Goal: Transaction & Acquisition: Purchase product/service

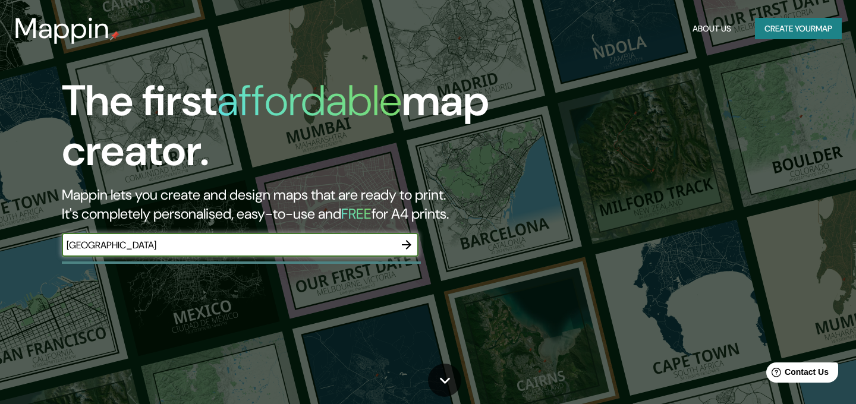
type input "[GEOGRAPHIC_DATA]"
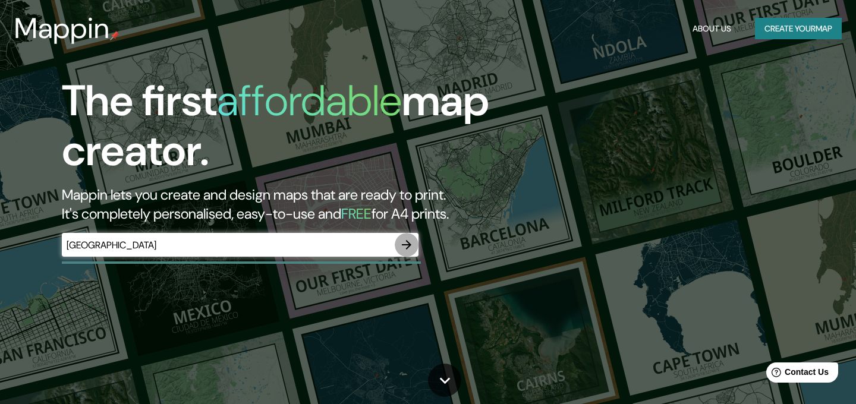
click at [408, 247] on icon "button" at bounding box center [407, 245] width 10 height 10
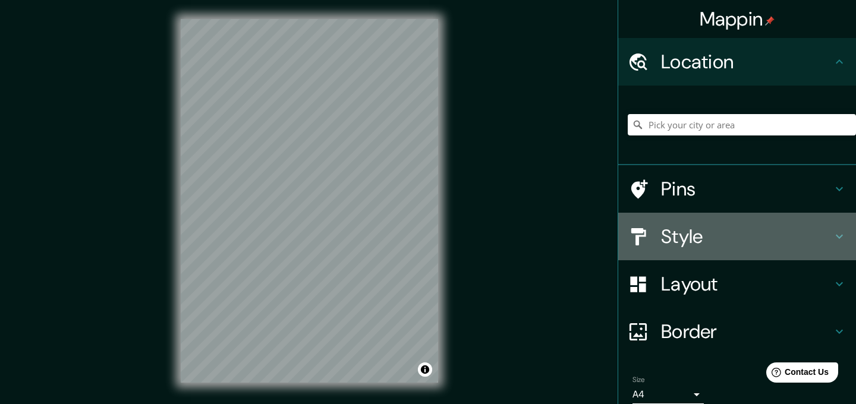
click at [826, 240] on h4 "Style" at bounding box center [746, 237] width 171 height 24
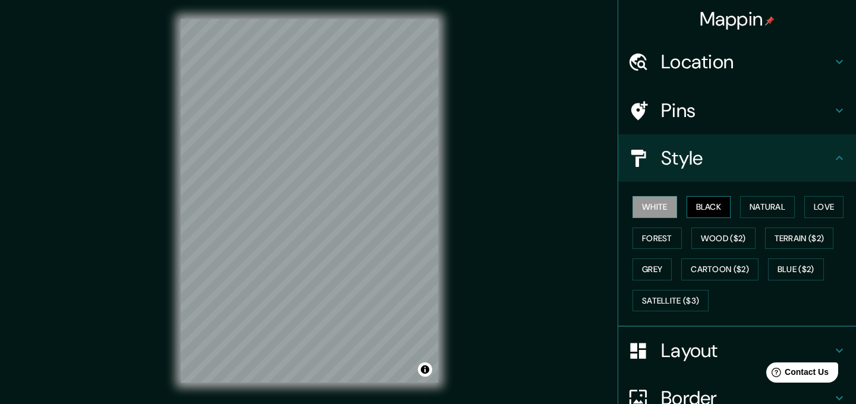
click at [722, 210] on button "Black" at bounding box center [709, 207] width 45 height 22
click at [780, 209] on button "Natural" at bounding box center [767, 207] width 55 height 22
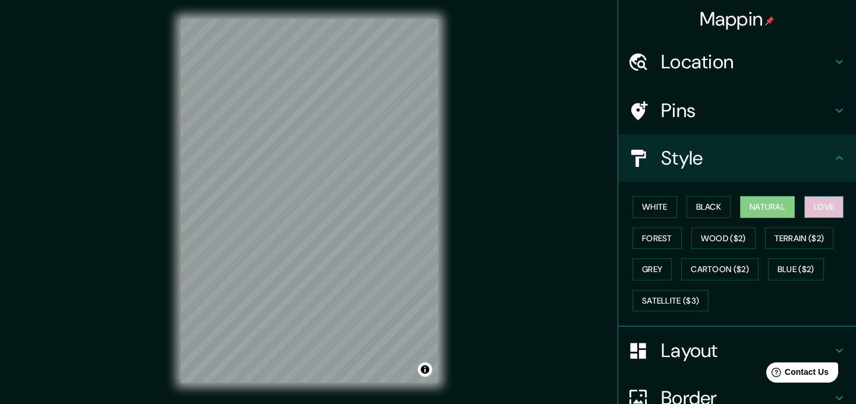
click at [826, 207] on button "Love" at bounding box center [823, 207] width 39 height 22
click at [649, 236] on button "Forest" at bounding box center [656, 239] width 49 height 22
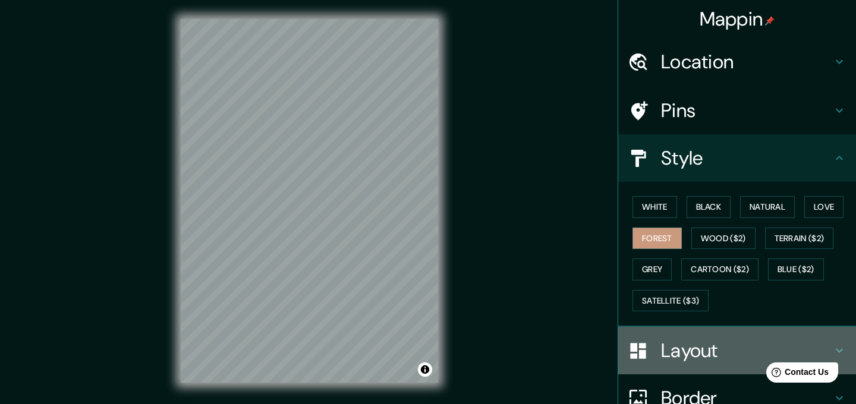
click at [683, 347] on h4 "Layout" at bounding box center [746, 351] width 171 height 24
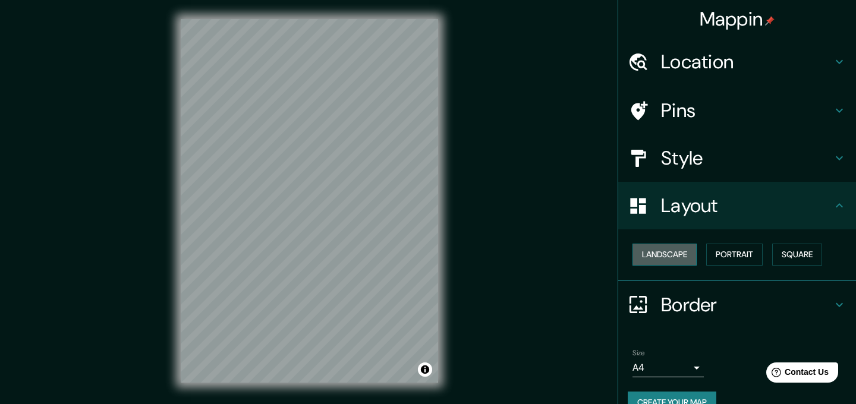
click at [672, 252] on button "Landscape" at bounding box center [664, 255] width 64 height 22
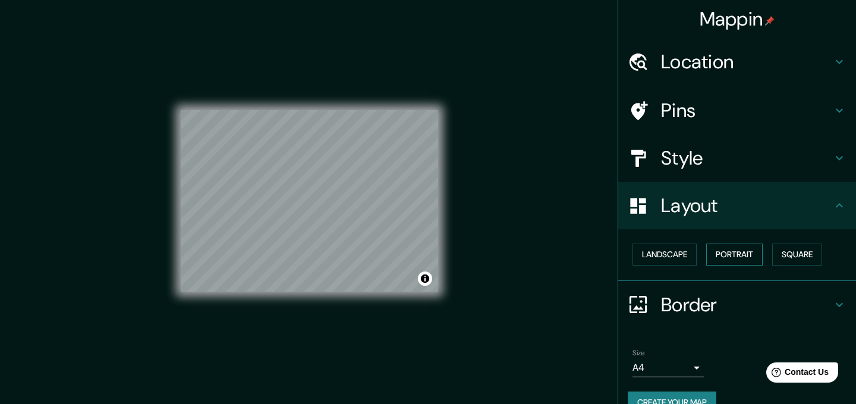
click at [750, 257] on button "Portrait" at bounding box center [734, 255] width 56 height 22
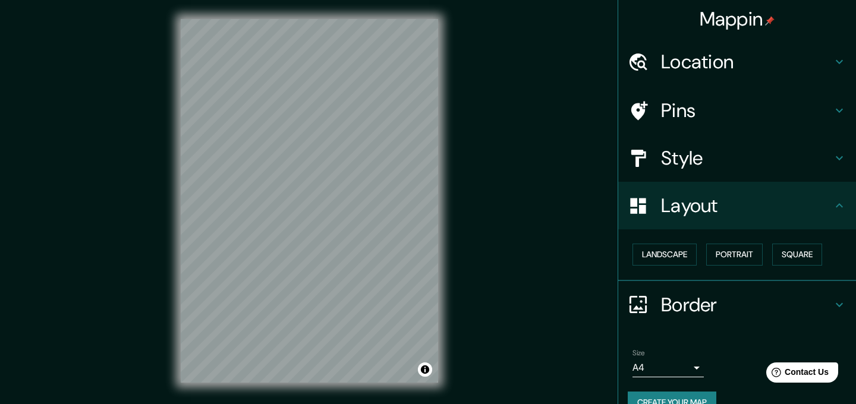
click at [834, 109] on icon at bounding box center [839, 110] width 14 height 14
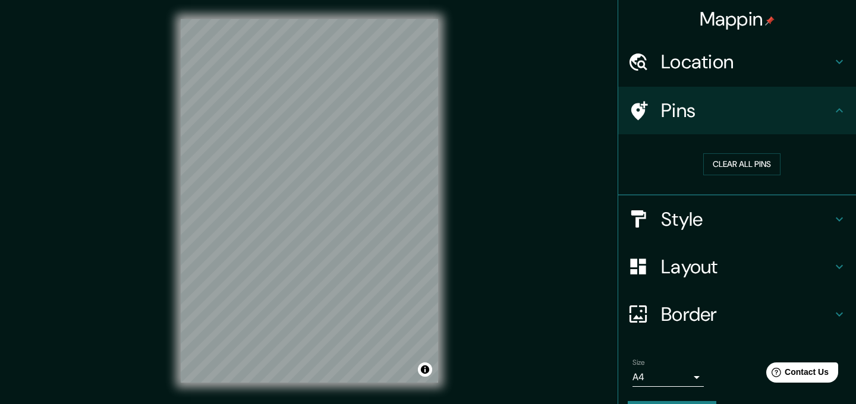
click at [834, 109] on icon at bounding box center [839, 110] width 14 height 14
click at [834, 216] on icon at bounding box center [839, 219] width 14 height 14
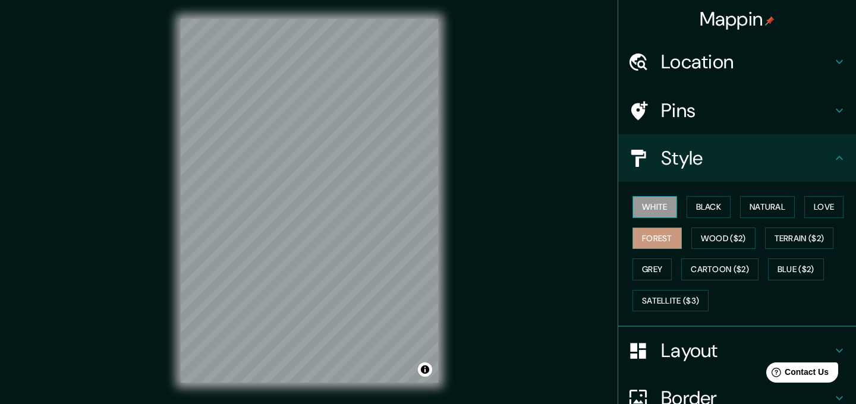
click at [662, 202] on button "White" at bounding box center [654, 207] width 45 height 22
click at [808, 276] on button "Blue ($2)" at bounding box center [796, 270] width 56 height 22
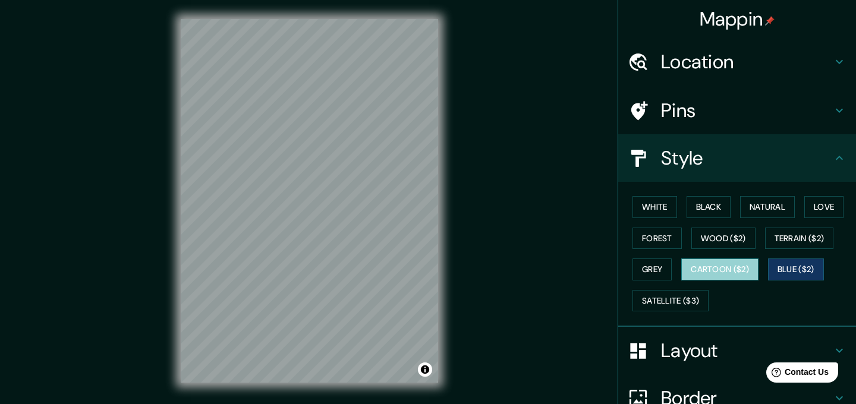
click at [744, 263] on button "Cartoon ($2)" at bounding box center [719, 270] width 77 height 22
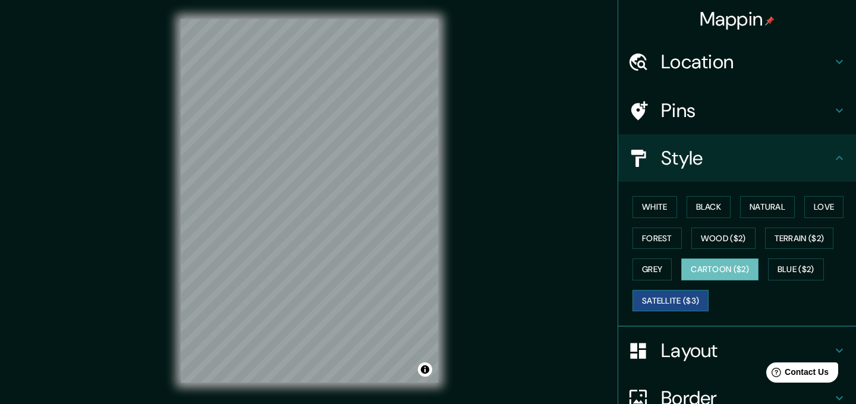
click at [675, 294] on button "Satellite ($3)" at bounding box center [670, 301] width 76 height 22
click at [819, 211] on button "Love" at bounding box center [823, 207] width 39 height 22
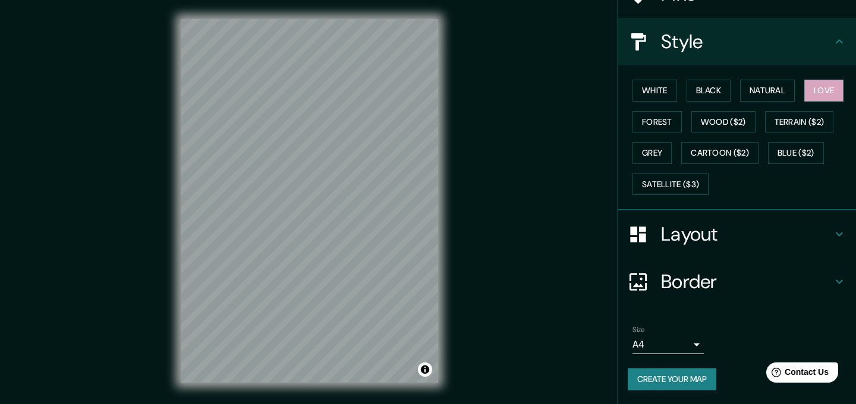
click at [700, 285] on h4 "Border" at bounding box center [746, 282] width 171 height 24
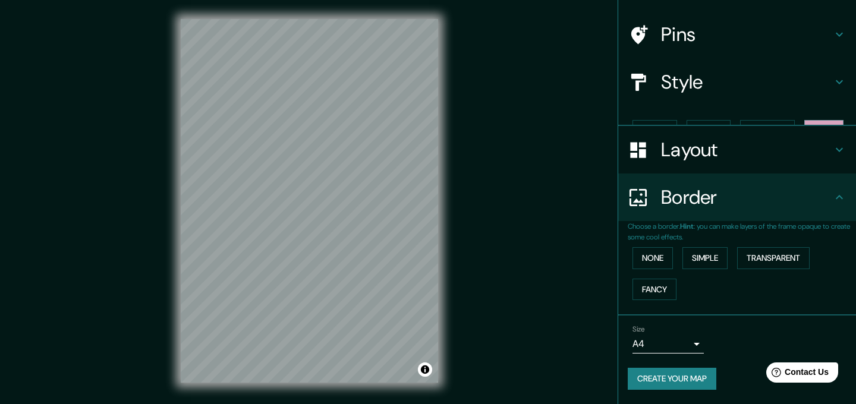
scroll to position [55, 0]
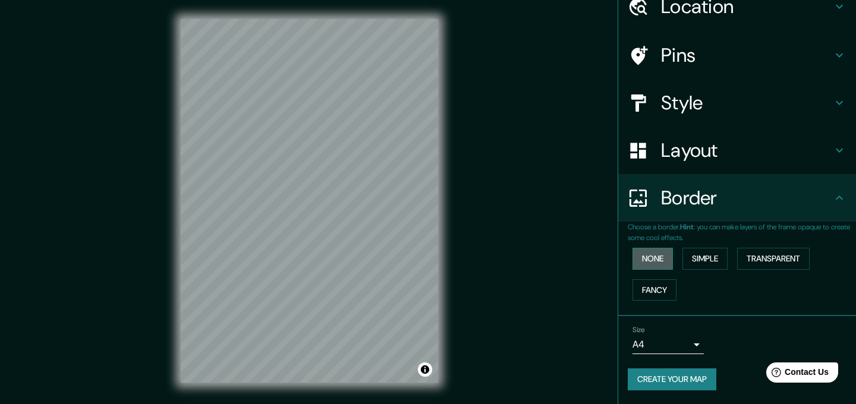
click at [667, 262] on button "None" at bounding box center [652, 259] width 40 height 22
click at [707, 261] on button "Simple" at bounding box center [704, 259] width 45 height 22
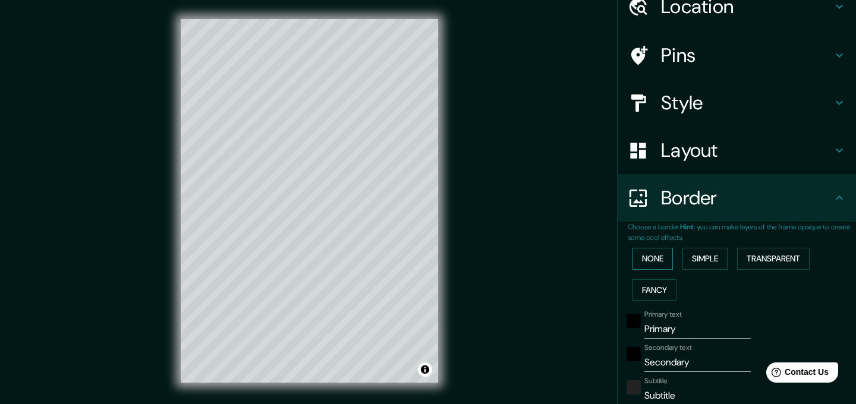
click at [662, 259] on button "None" at bounding box center [652, 259] width 40 height 22
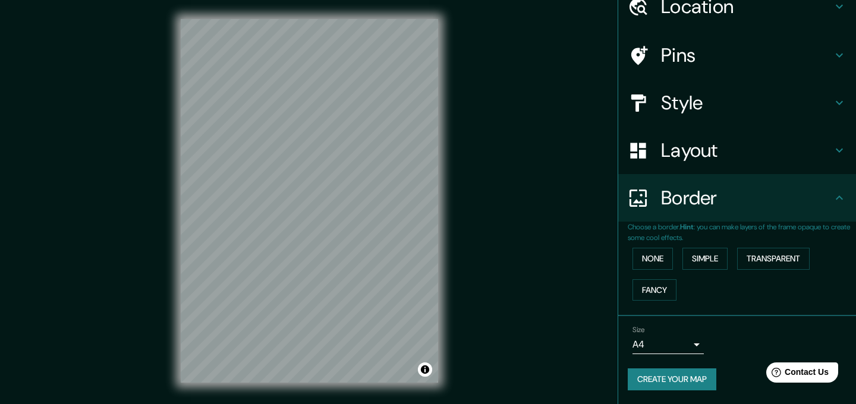
click at [685, 338] on body "Mappin Location Pins Style Layout Border Choose a border. Hint : you can make l…" at bounding box center [428, 202] width 856 height 404
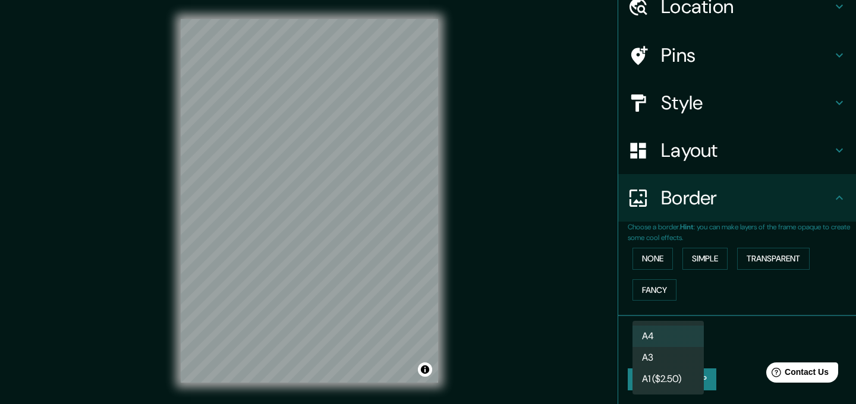
click at [683, 367] on li "A3" at bounding box center [667, 357] width 71 height 21
type input "a4"
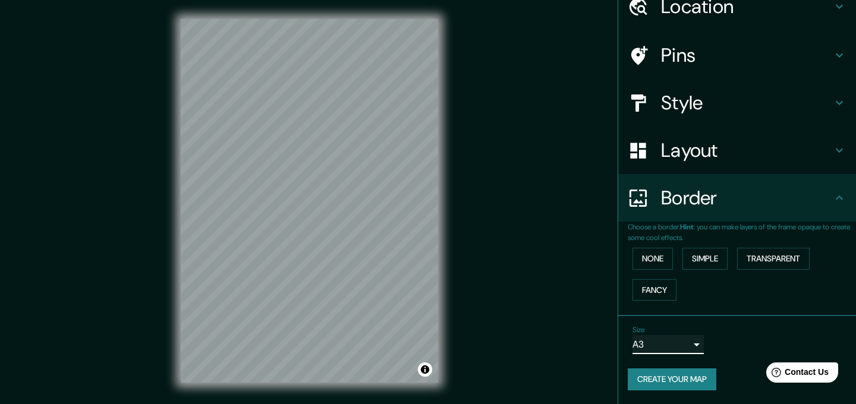
scroll to position [0, 0]
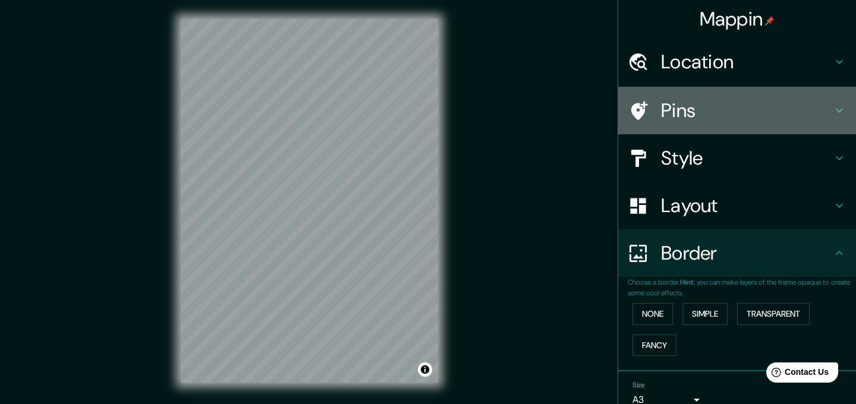
click at [739, 116] on h4 "Pins" at bounding box center [746, 111] width 171 height 24
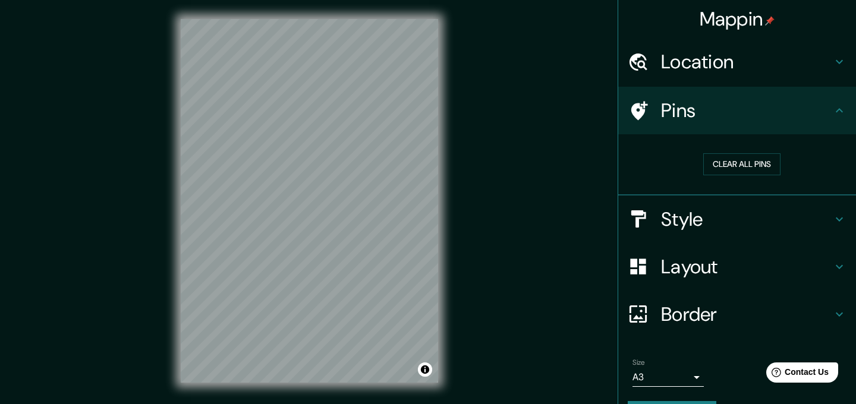
click at [739, 116] on h4 "Pins" at bounding box center [746, 111] width 171 height 24
click at [704, 205] on div "Style" at bounding box center [737, 220] width 238 height 48
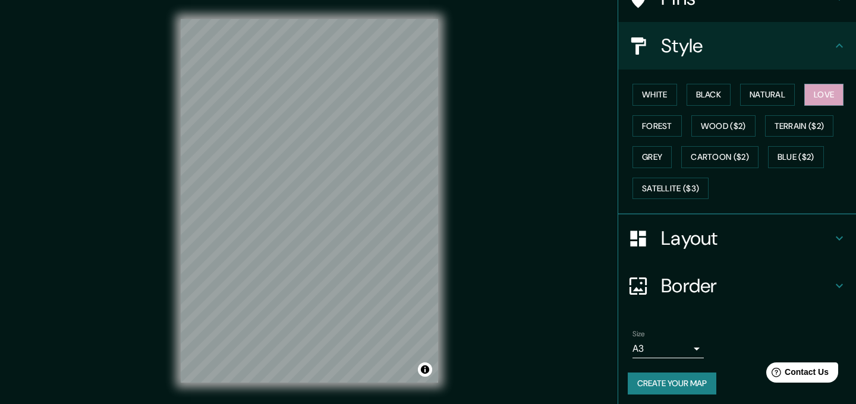
scroll to position [117, 0]
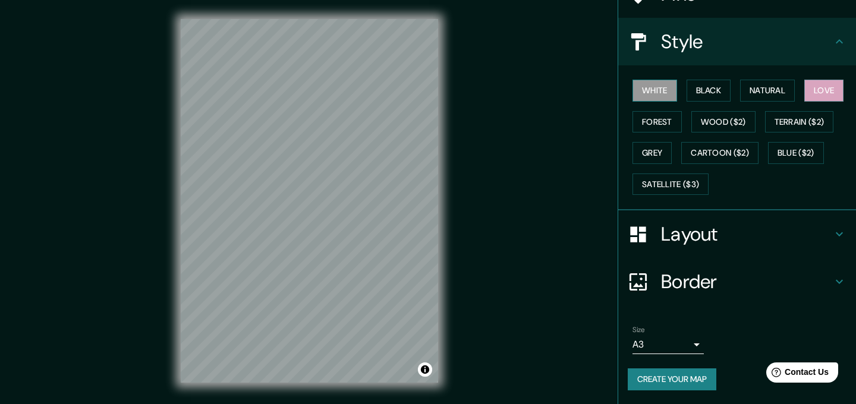
click at [664, 84] on button "White" at bounding box center [654, 91] width 45 height 22
click at [712, 82] on button "Black" at bounding box center [709, 91] width 45 height 22
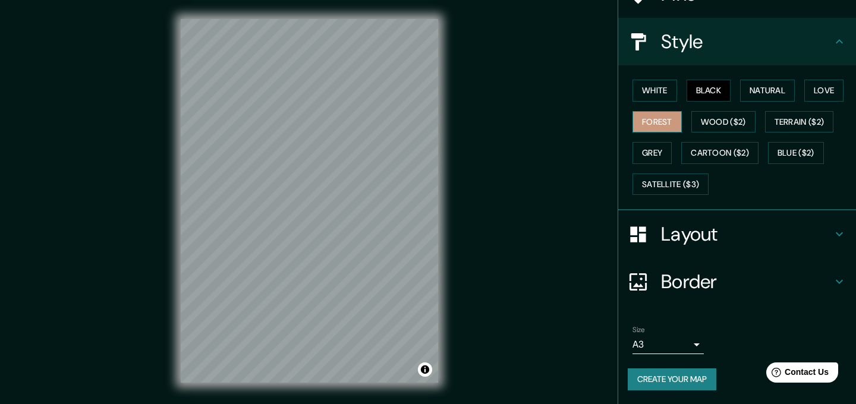
click at [654, 114] on button "Forest" at bounding box center [656, 122] width 49 height 22
click at [704, 128] on button "Wood ($2)" at bounding box center [723, 122] width 64 height 22
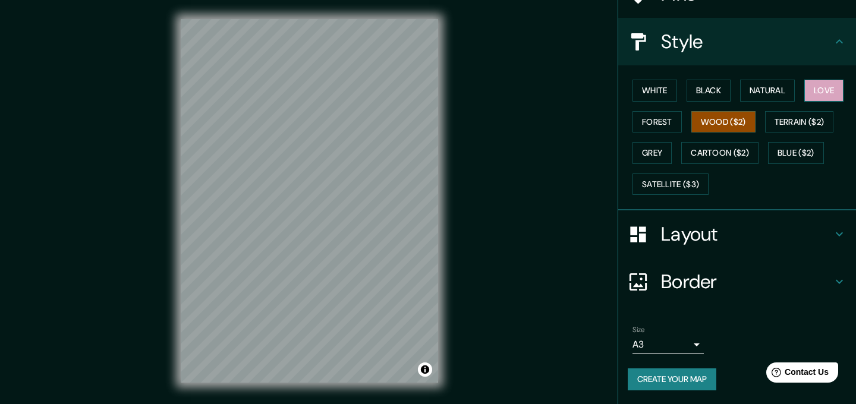
click at [840, 95] on button "Love" at bounding box center [823, 91] width 39 height 22
click at [781, 87] on button "Natural" at bounding box center [767, 91] width 55 height 22
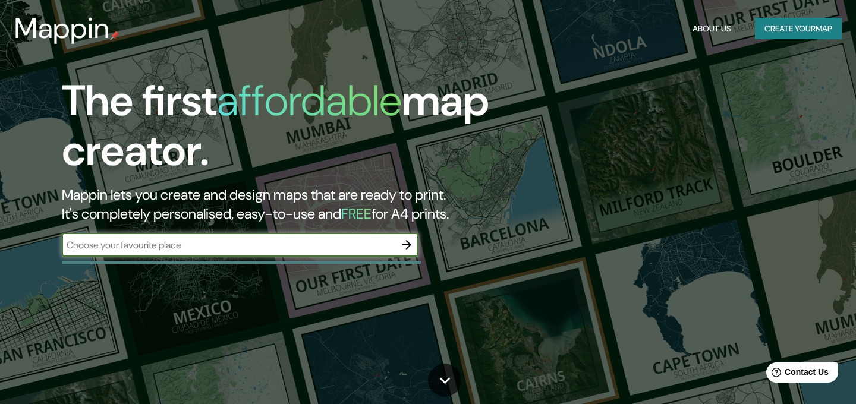
click at [407, 244] on icon "button" at bounding box center [407, 245] width 10 height 10
